Goal: Transaction & Acquisition: Subscribe to service/newsletter

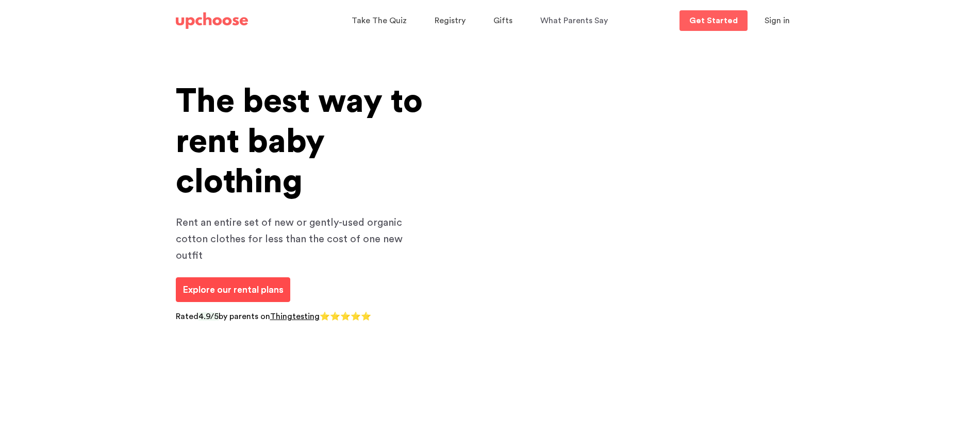
click at [238, 284] on link "Explore our rental plans" at bounding box center [233, 289] width 114 height 25
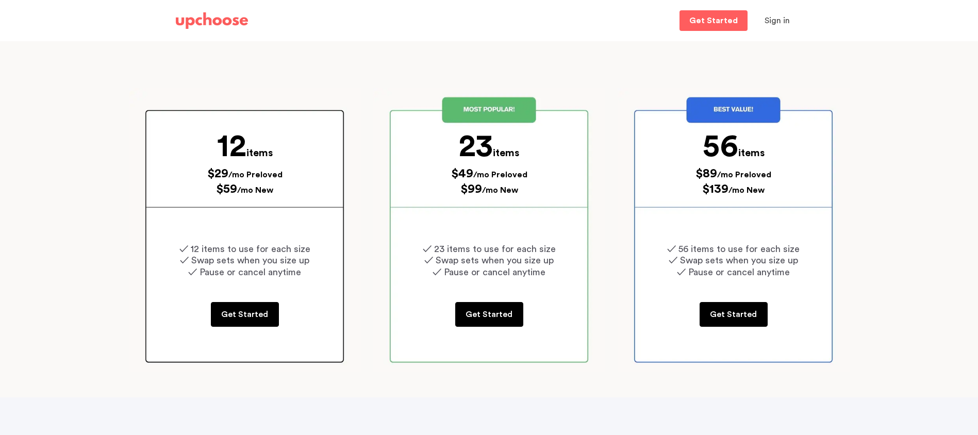
scroll to position [123, 0]
